Goal: Task Accomplishment & Management: Complete application form

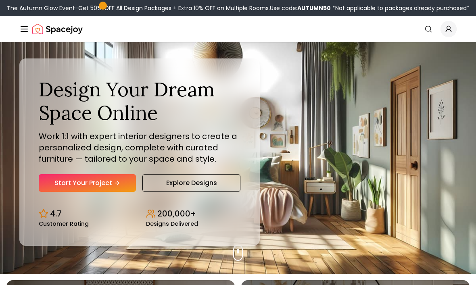
scroll to position [12, 0]
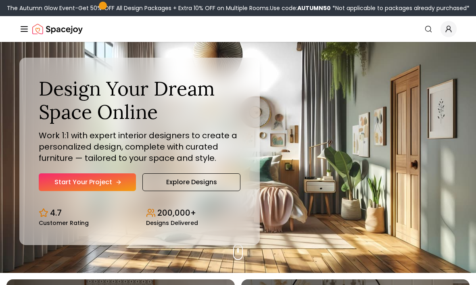
click at [74, 191] on link "Start Your Project" at bounding box center [87, 182] width 97 height 18
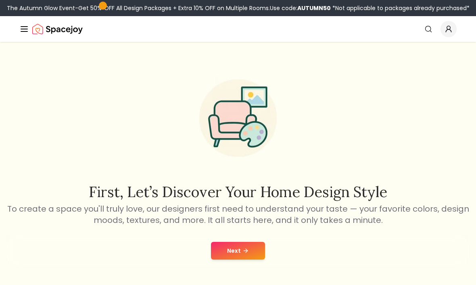
click at [235, 253] on button "Next" at bounding box center [238, 251] width 54 height 18
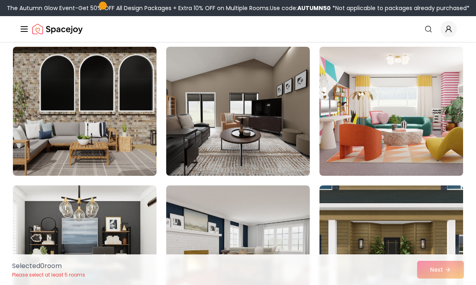
scroll to position [2004, 0]
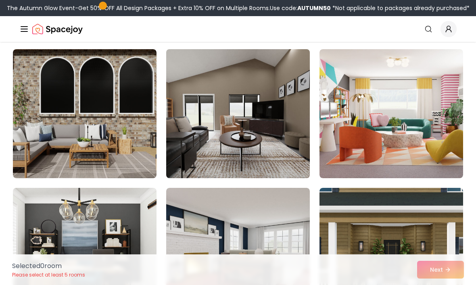
click at [276, 115] on img at bounding box center [238, 114] width 151 height 136
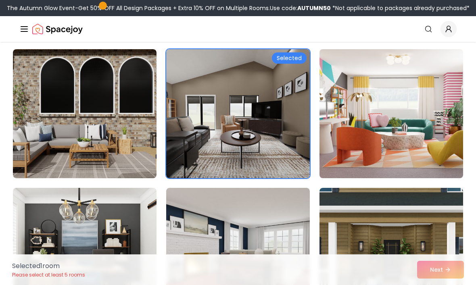
click at [392, 90] on img at bounding box center [391, 114] width 151 height 136
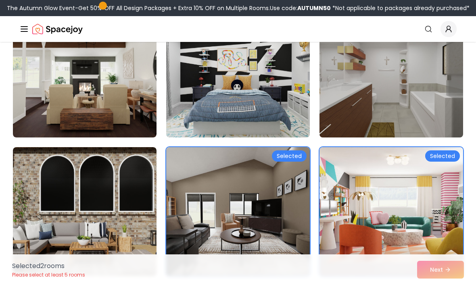
click at [425, 97] on img at bounding box center [391, 73] width 151 height 136
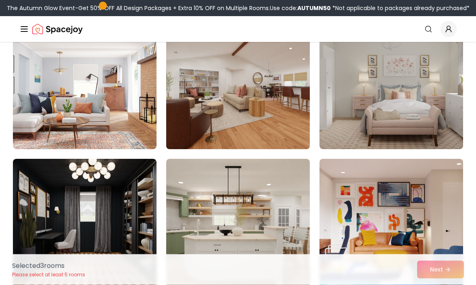
scroll to position [2310, 0]
click at [285, 111] on img at bounding box center [238, 85] width 151 height 136
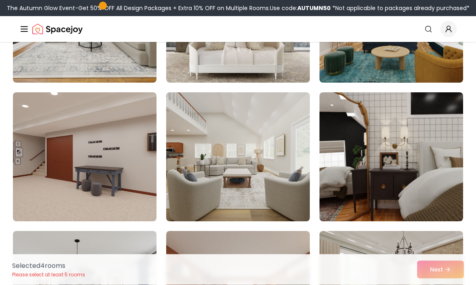
scroll to position [4320, 0]
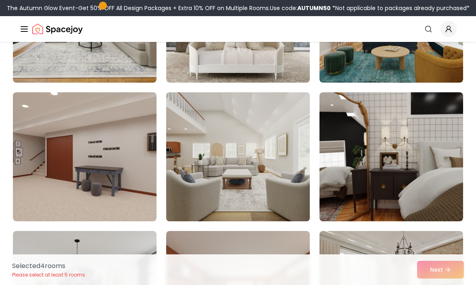
click at [242, 192] on img at bounding box center [238, 157] width 151 height 136
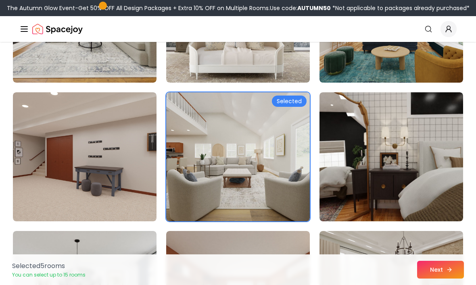
click at [437, 279] on button "Next" at bounding box center [440, 270] width 47 height 18
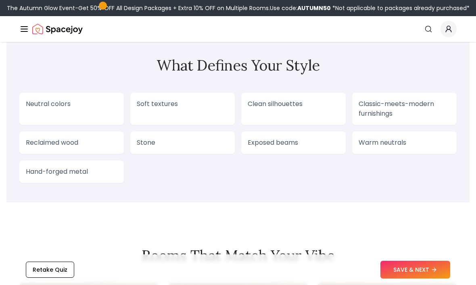
scroll to position [694, 0]
click at [430, 105] on p "Classic-meets-modern furnishings" at bounding box center [405, 109] width 92 height 19
click at [420, 98] on div "Classic-meets-modern furnishings" at bounding box center [404, 109] width 104 height 32
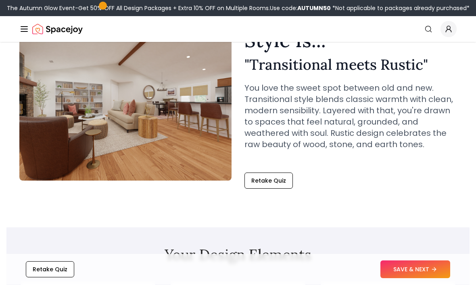
scroll to position [0, 0]
